Goal: Transaction & Acquisition: Purchase product/service

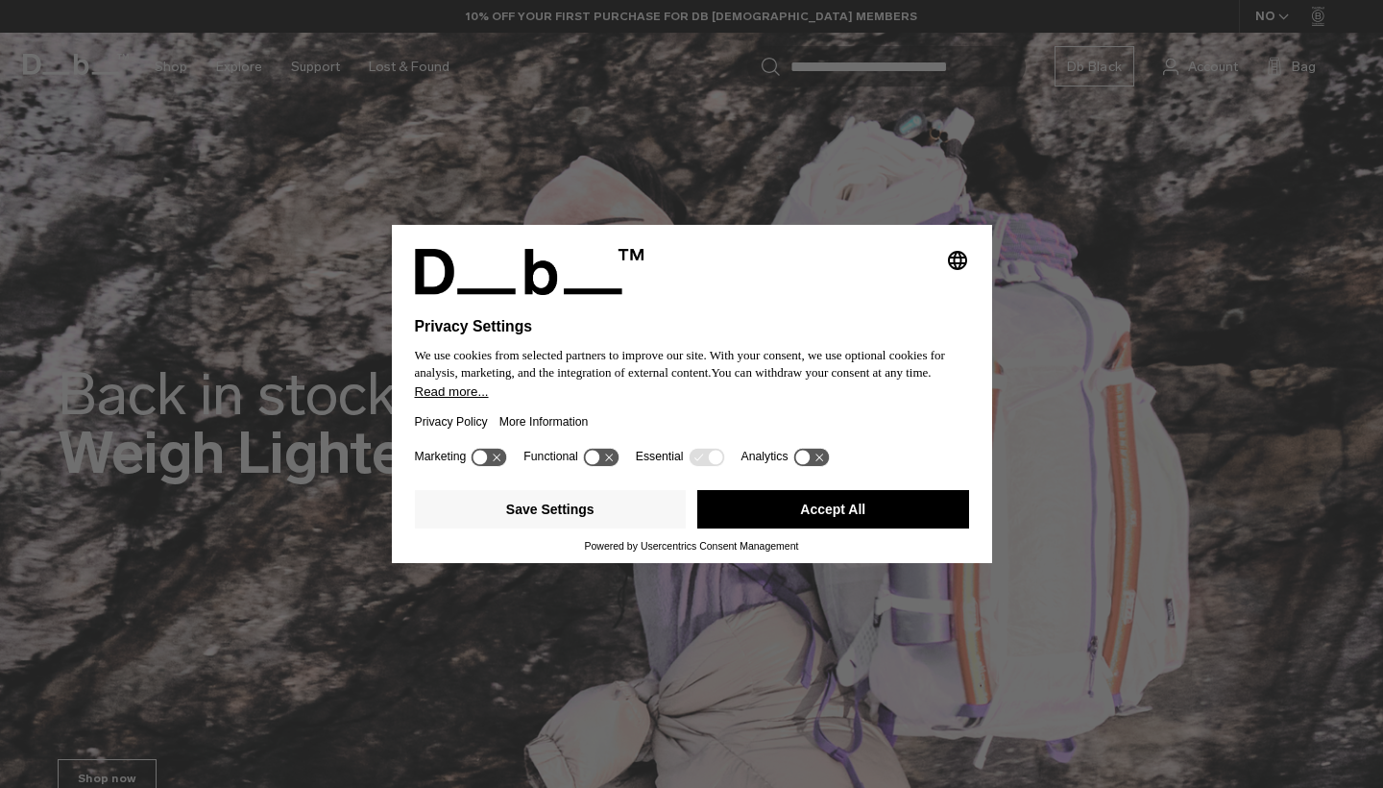
click at [878, 517] on button "Accept All" at bounding box center [833, 509] width 272 height 38
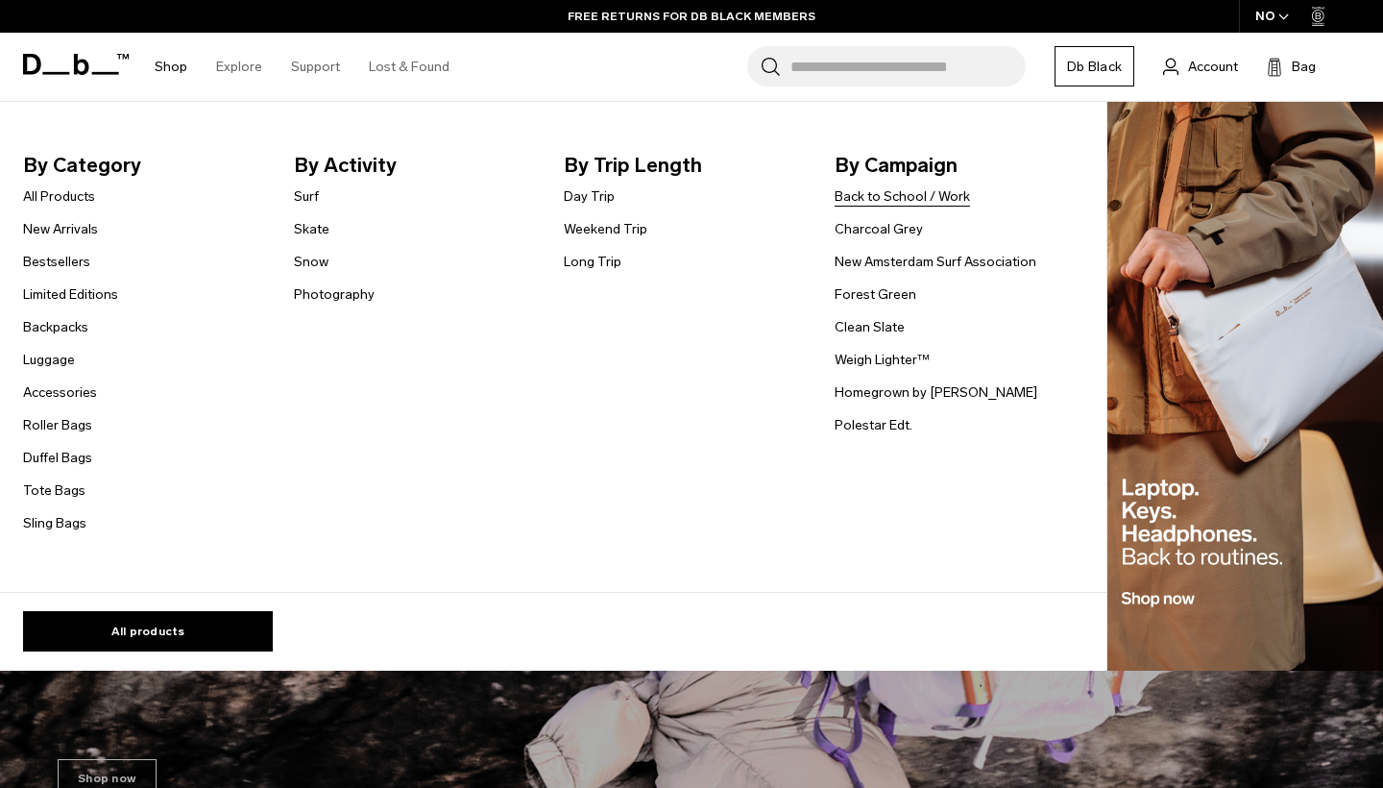
click at [953, 194] on link "Back to School / Work" at bounding box center [902, 196] width 135 height 20
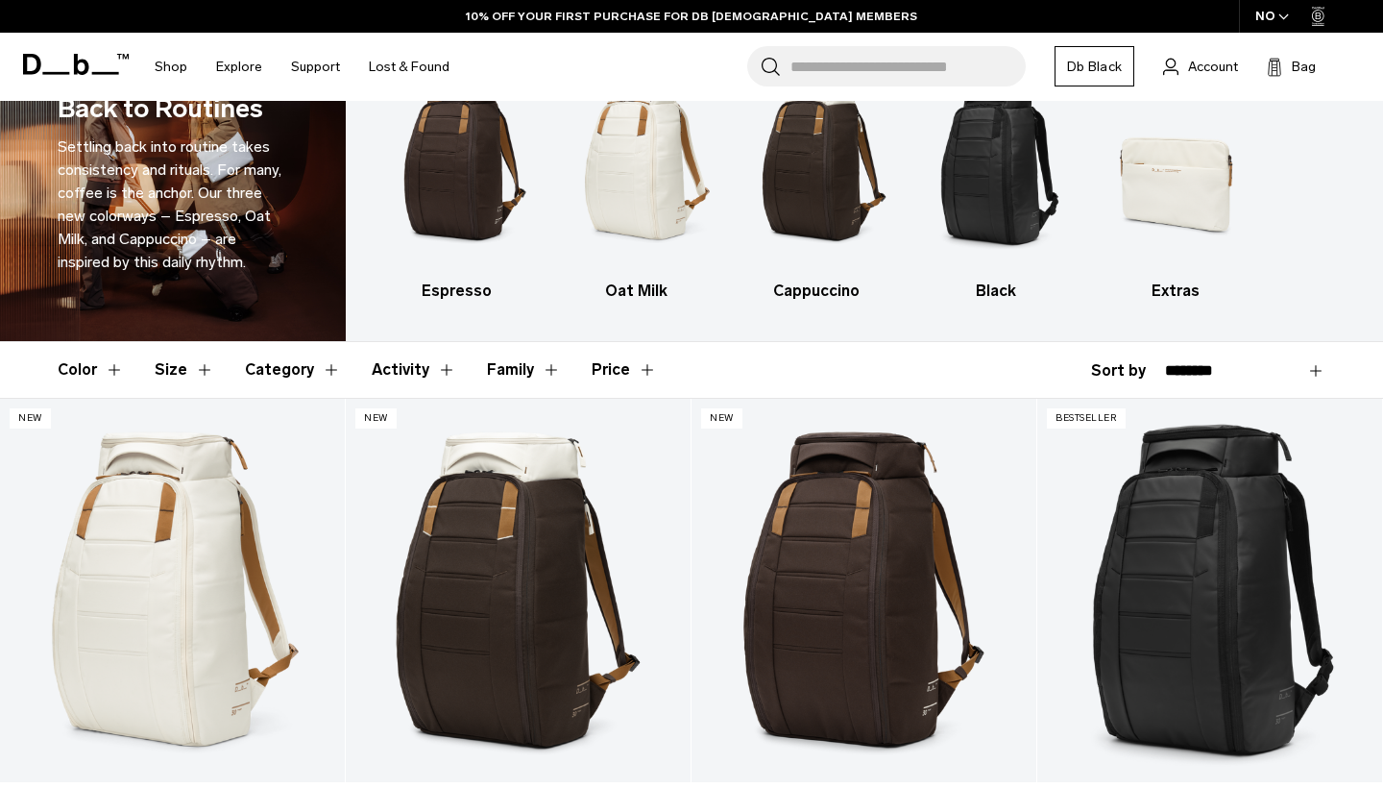
scroll to position [82, 0]
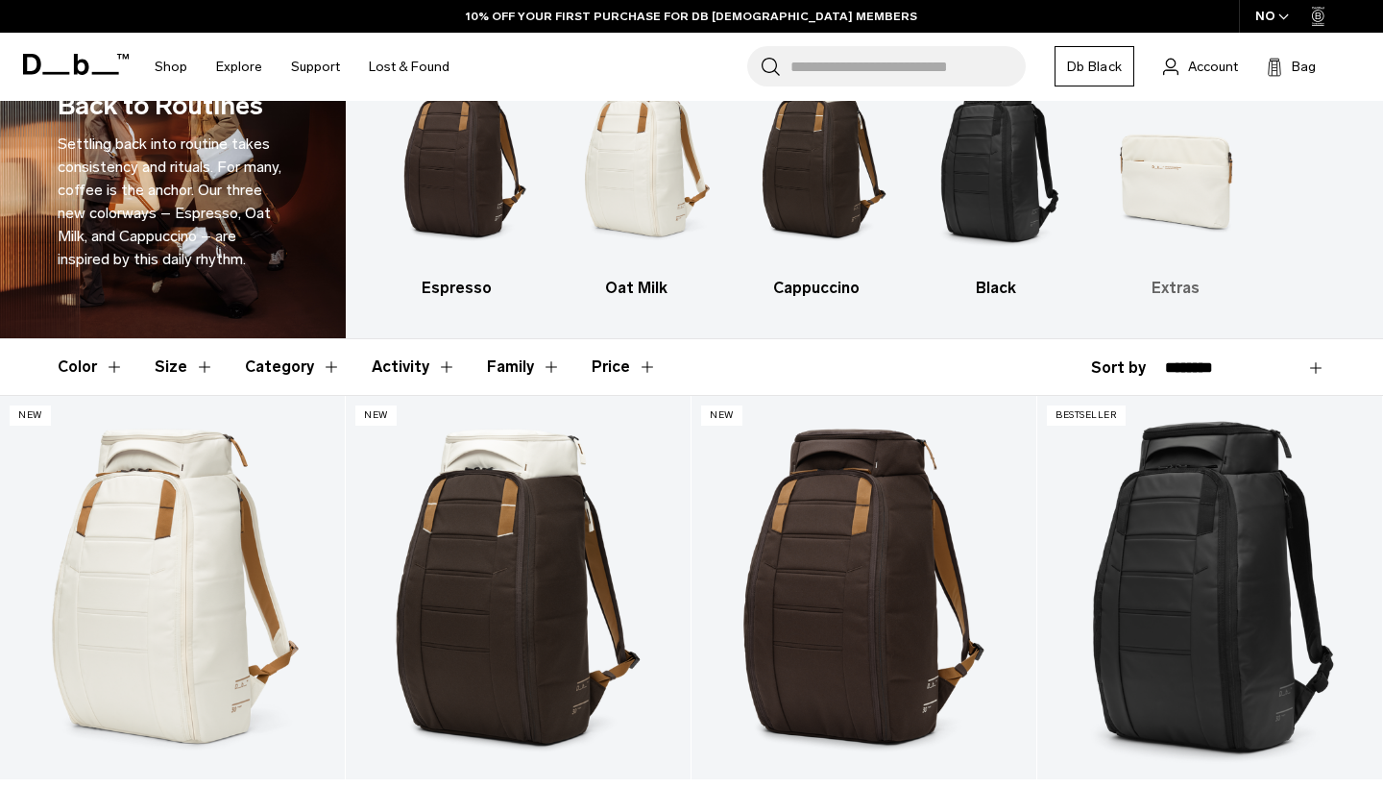
click at [1188, 180] on img "5 / 5" at bounding box center [1176, 157] width 146 height 219
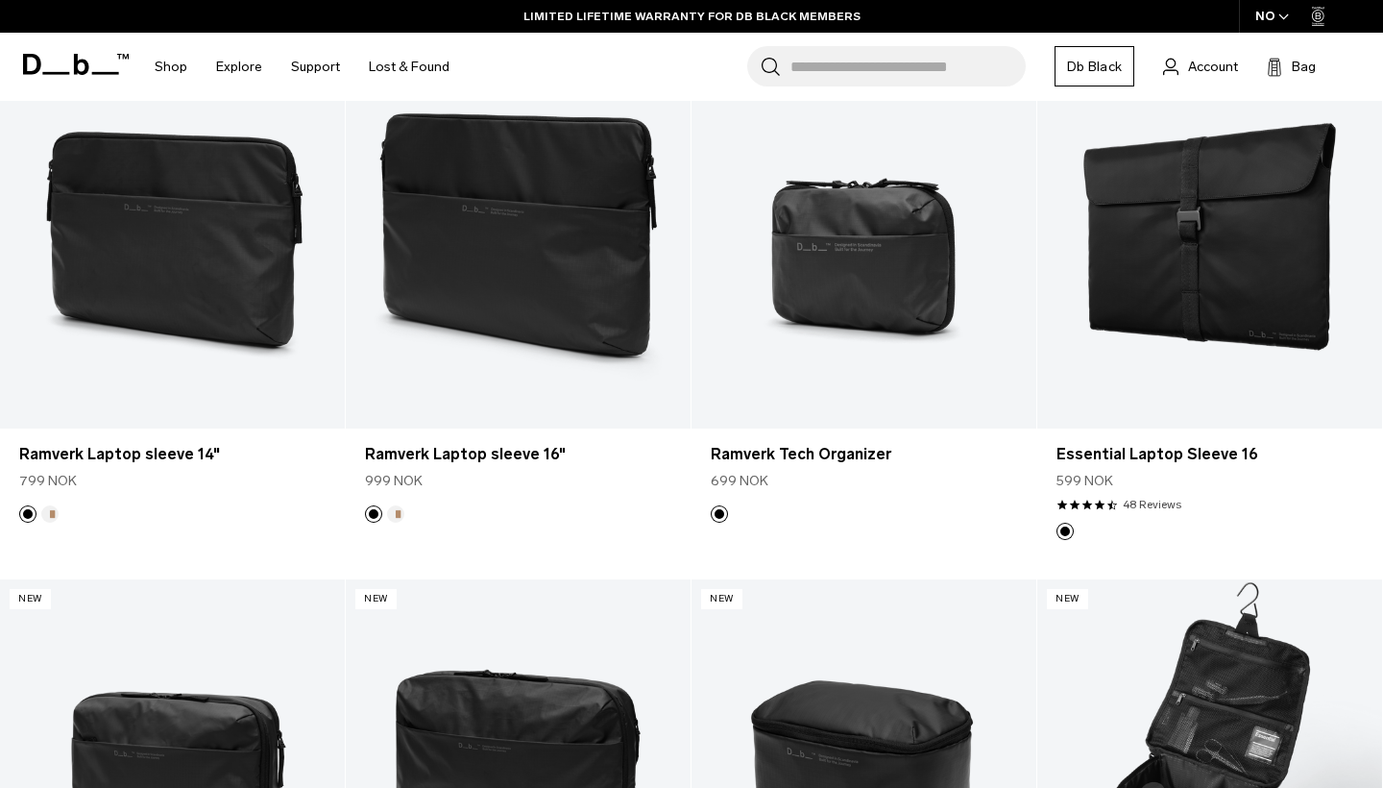
scroll to position [1280, 0]
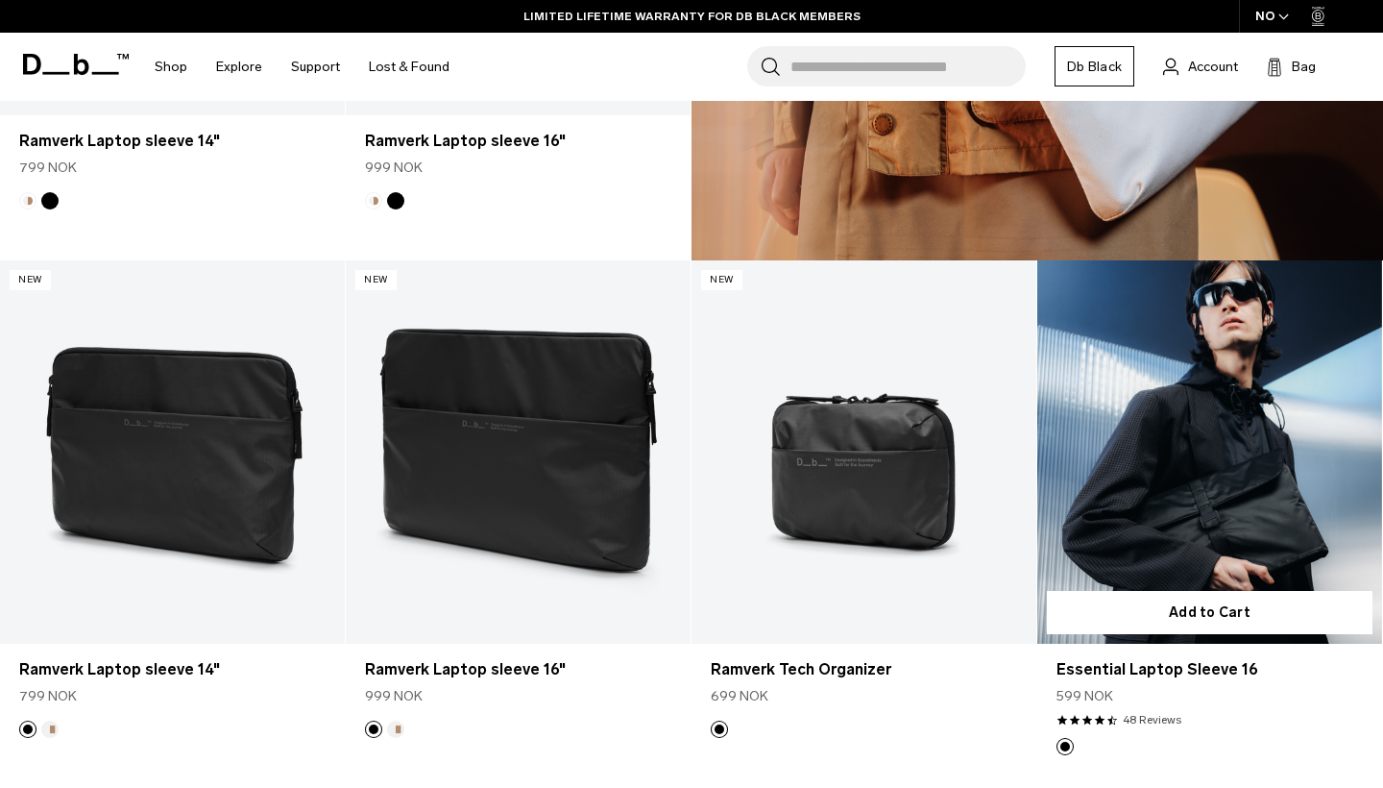
click at [1219, 440] on link "Essential Laptop Sleeve 16" at bounding box center [1210, 451] width 345 height 383
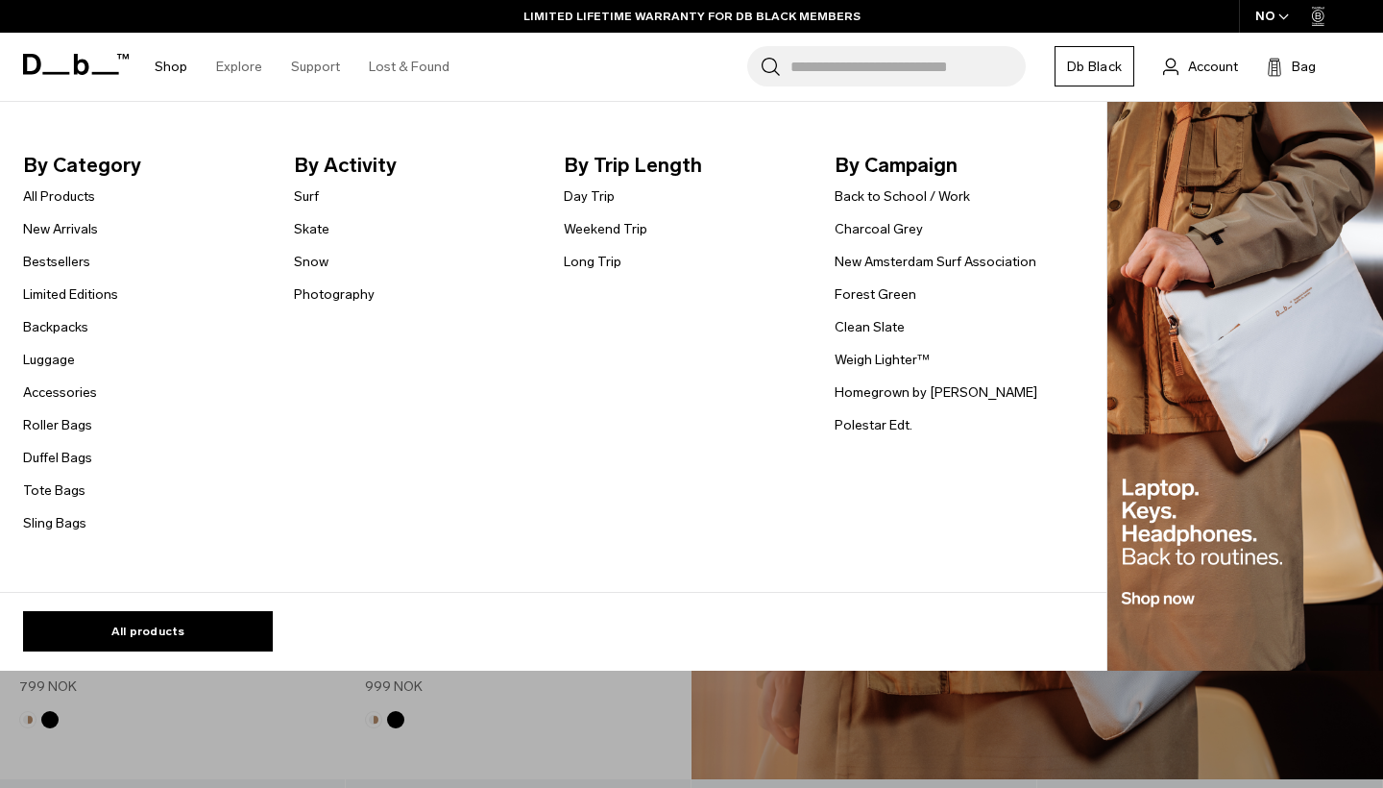
scroll to position [591, 0]
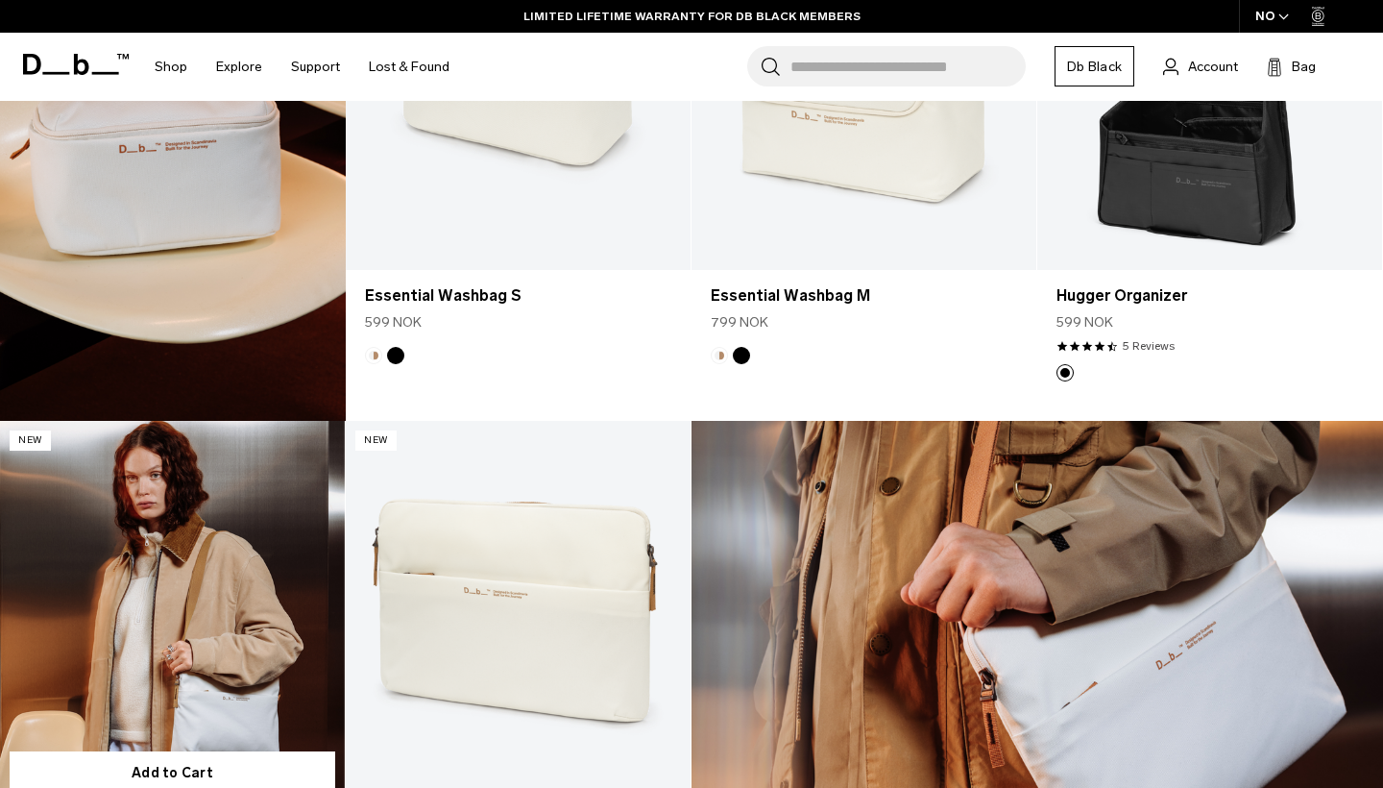
click at [253, 536] on link "Ramverk Laptop sleeve 14" at bounding box center [172, 612] width 345 height 383
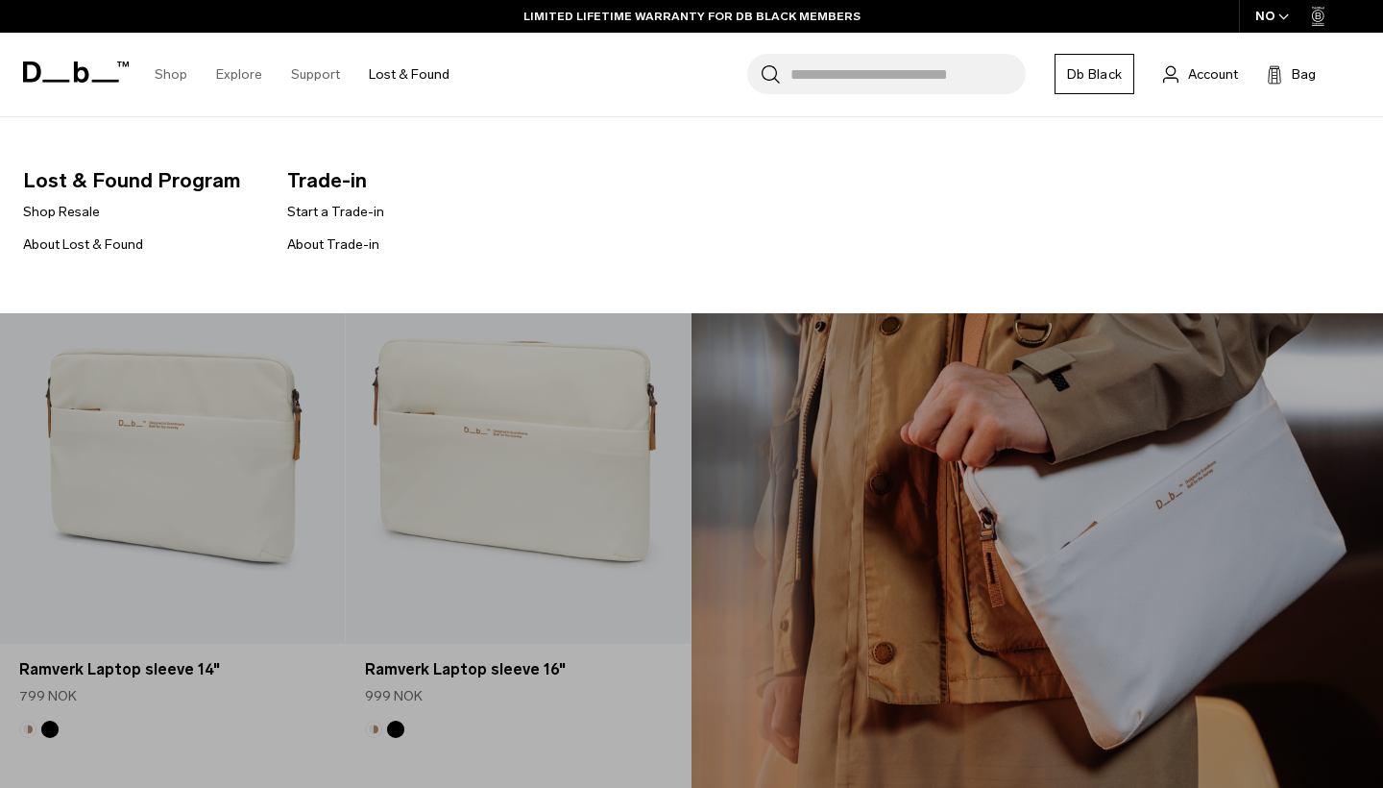
click at [394, 73] on link "Lost & Found" at bounding box center [409, 74] width 81 height 68
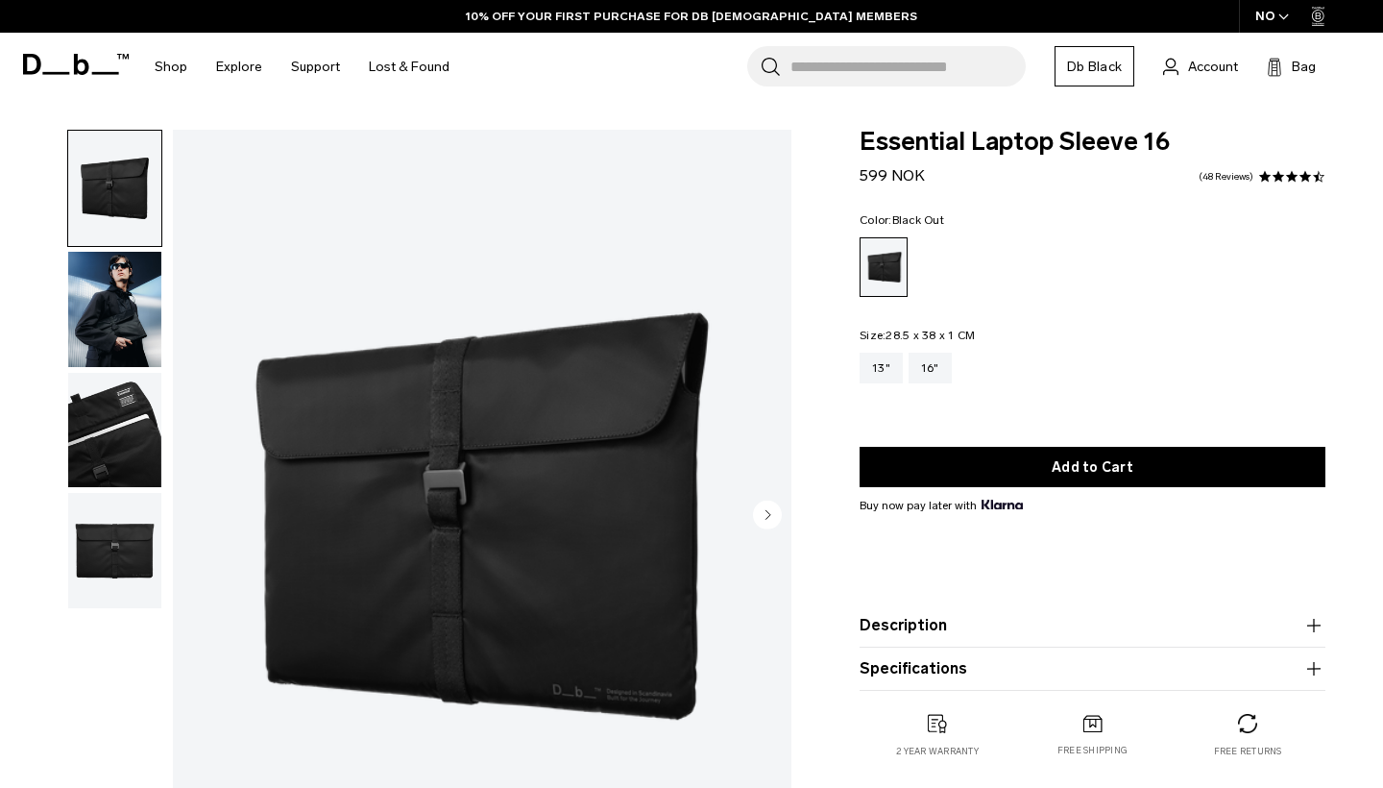
click at [148, 460] on img "button" at bounding box center [114, 430] width 93 height 115
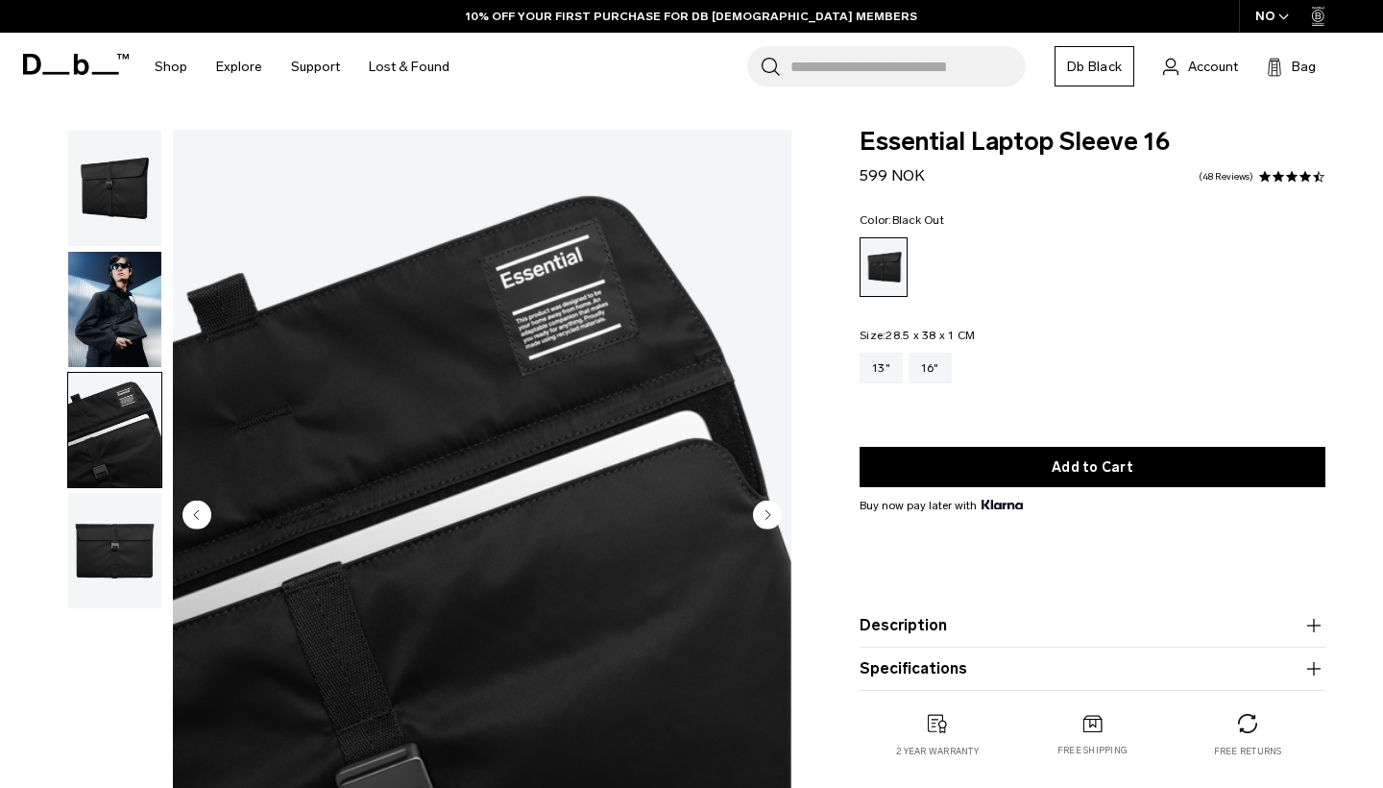
click at [111, 560] on img "button" at bounding box center [114, 550] width 93 height 115
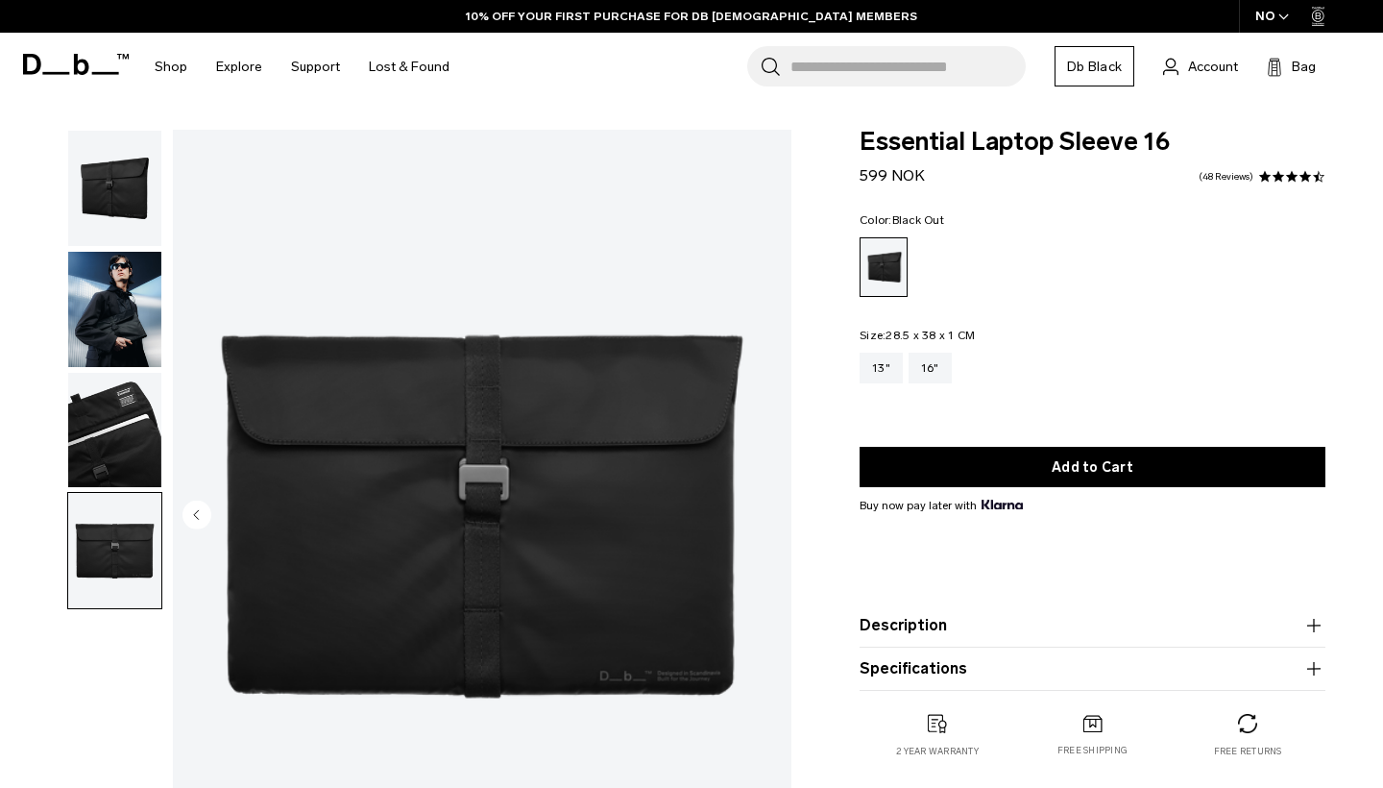
click at [135, 183] on img "button" at bounding box center [114, 188] width 93 height 115
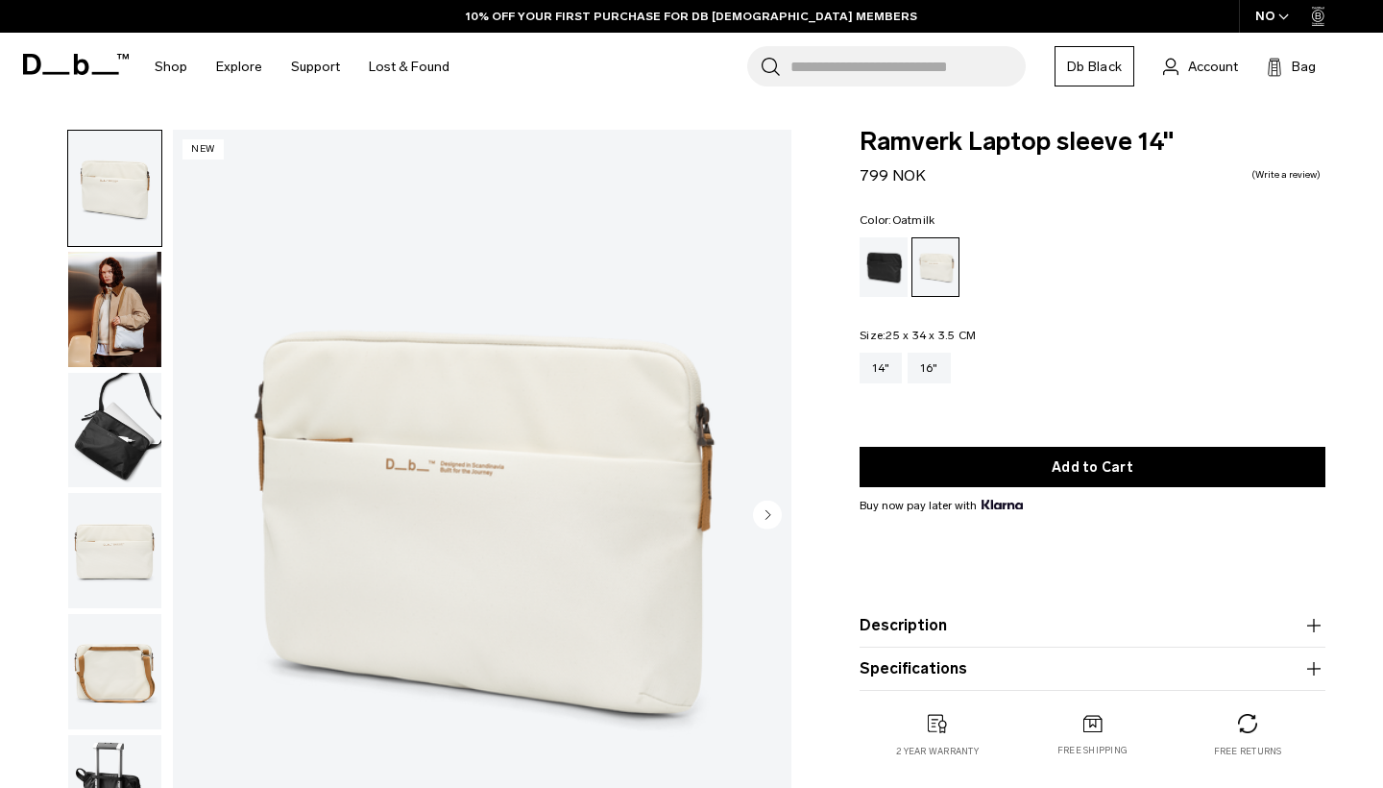
click at [120, 555] on img "button" at bounding box center [114, 550] width 93 height 115
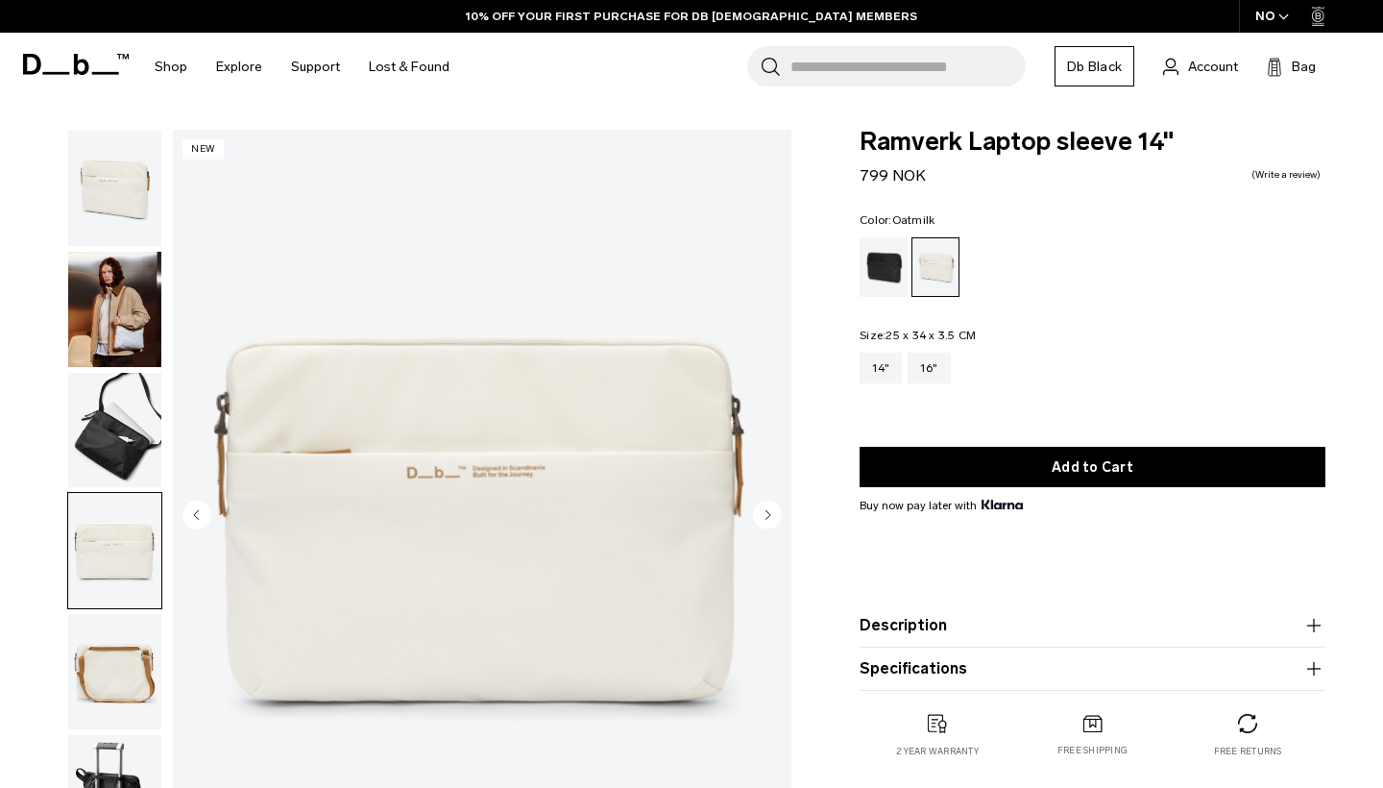
click at [123, 676] on img "button" at bounding box center [114, 671] width 93 height 115
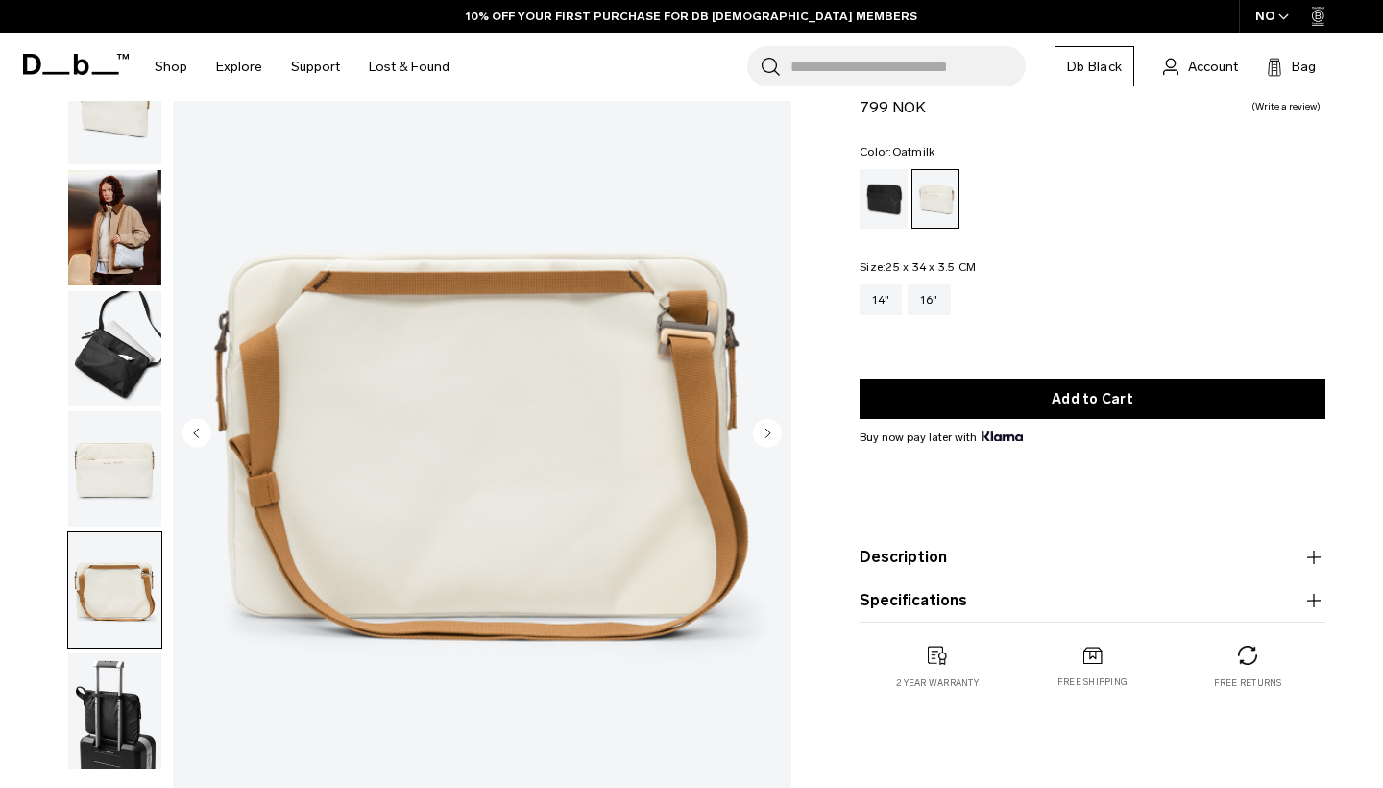
scroll to position [84, 0]
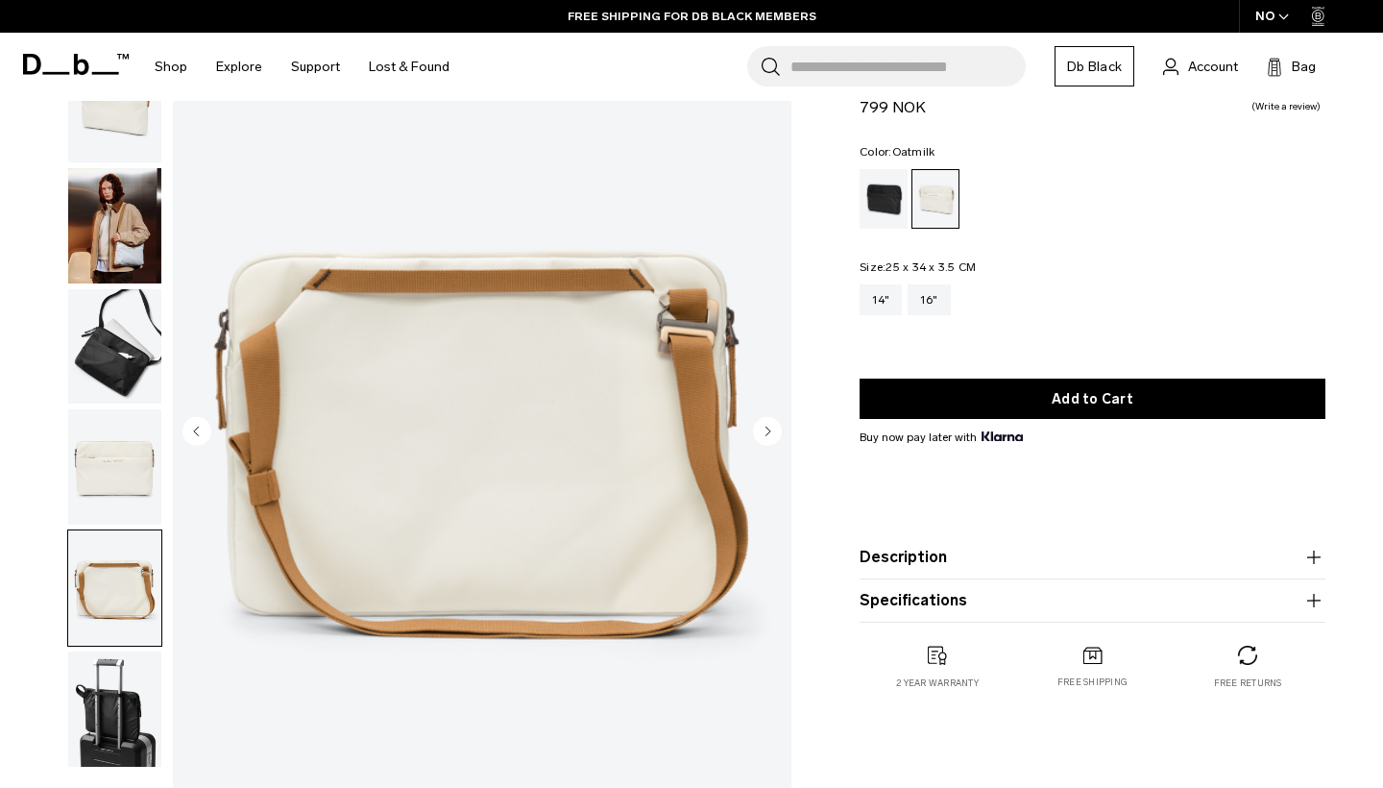
click at [116, 629] on img "button" at bounding box center [114, 587] width 93 height 115
click at [123, 584] on img "button" at bounding box center [114, 587] width 93 height 115
click at [124, 472] on img "button" at bounding box center [114, 466] width 93 height 115
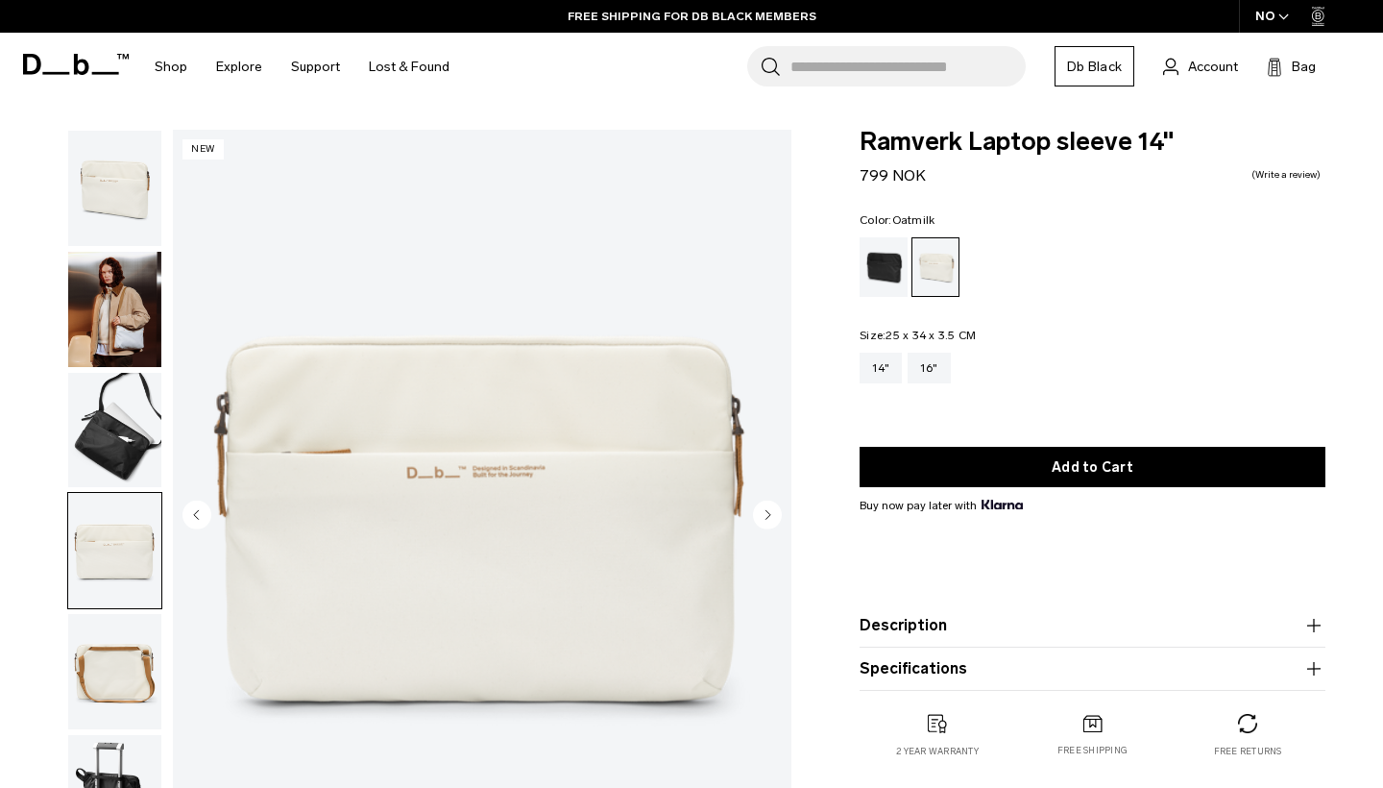
scroll to position [0, 0]
click at [137, 190] on img "button" at bounding box center [114, 188] width 93 height 115
